Goal: Information Seeking & Learning: Learn about a topic

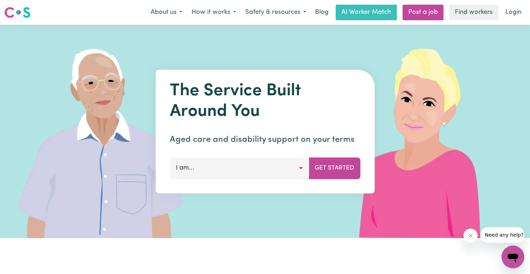
click at [287, 166] on button "I am..." at bounding box center [239, 168] width 139 height 21
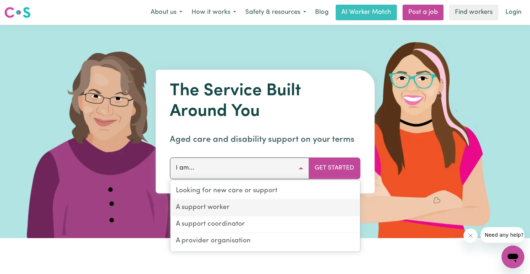
click at [285, 212] on link "A support worker" at bounding box center [265, 208] width 190 height 17
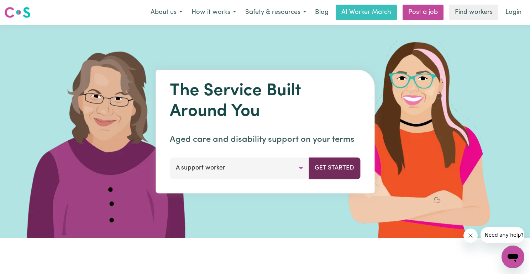
click at [343, 168] on button "Get Started" at bounding box center [335, 168] width 52 height 21
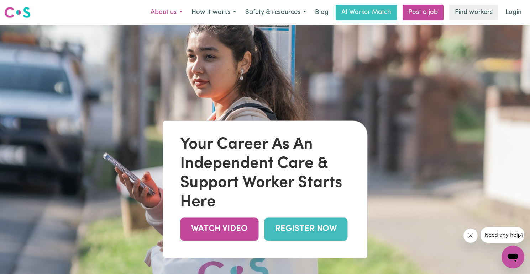
click at [174, 11] on button "About us" at bounding box center [166, 12] width 41 height 15
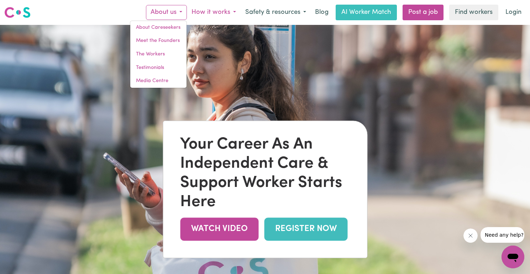
click at [224, 11] on button "How it works" at bounding box center [214, 12] width 54 height 15
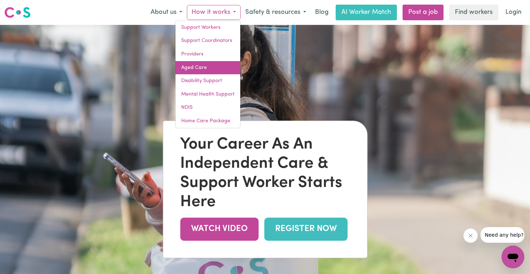
click at [200, 67] on link "Aged Care" at bounding box center [207, 68] width 65 height 14
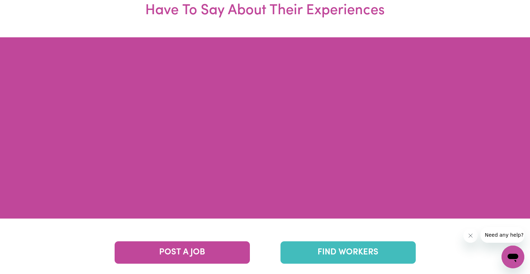
scroll to position [1380, 0]
